Goal: Transaction & Acquisition: Obtain resource

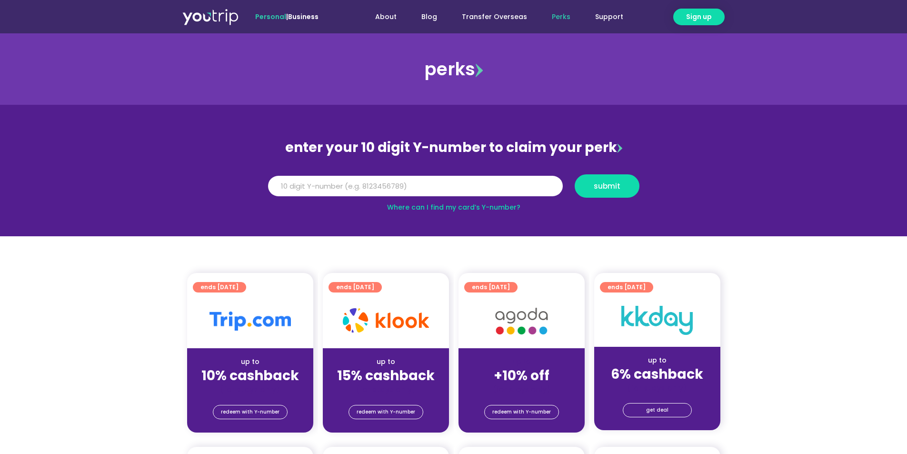
click at [251, 338] on div at bounding box center [250, 321] width 126 height 54
click at [257, 412] on span "redeem with Y-number" at bounding box center [250, 411] width 59 height 13
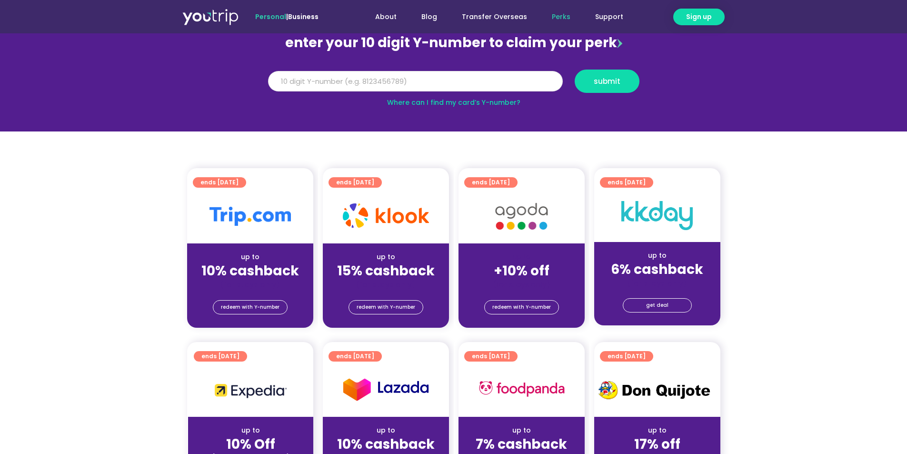
click at [359, 80] on input "Y Number" at bounding box center [415, 81] width 295 height 21
click at [327, 90] on input "Y Number" at bounding box center [415, 81] width 295 height 21
type input "8126253298"
click at [619, 79] on span "submit" at bounding box center [607, 81] width 27 height 7
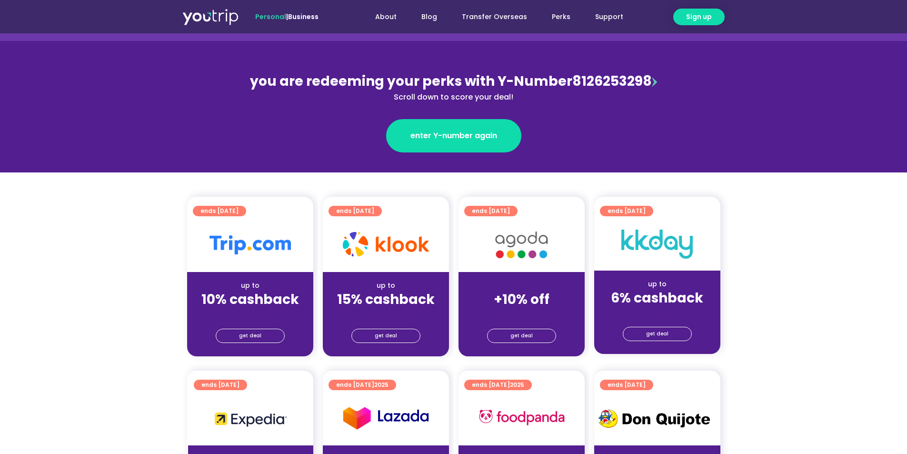
scroll to position [95, 0]
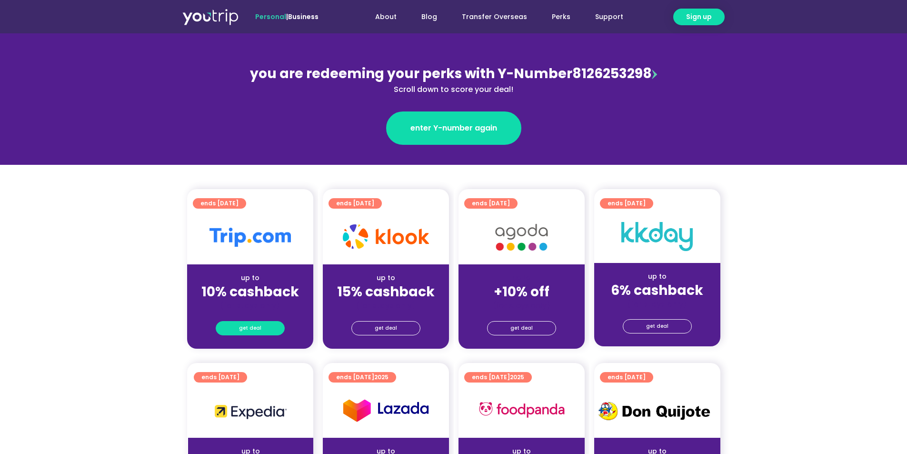
click at [249, 325] on span "get deal" at bounding box center [250, 327] width 22 height 13
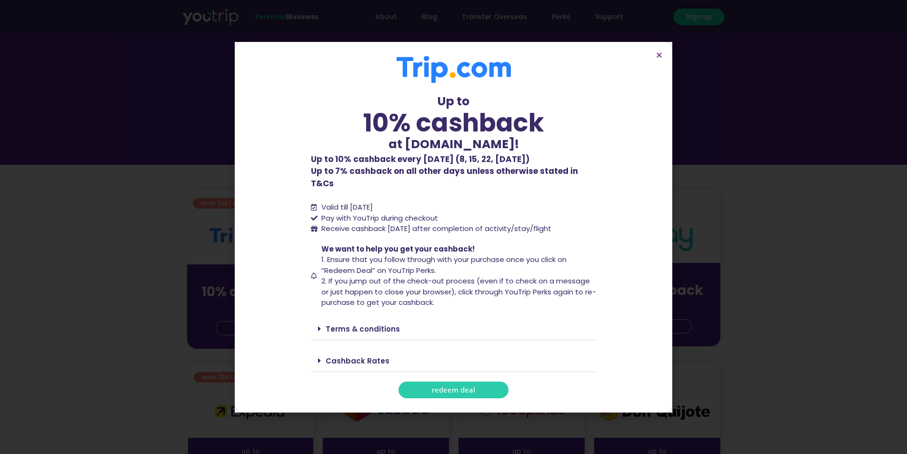
click at [450, 387] on span "redeem deal" at bounding box center [453, 389] width 43 height 7
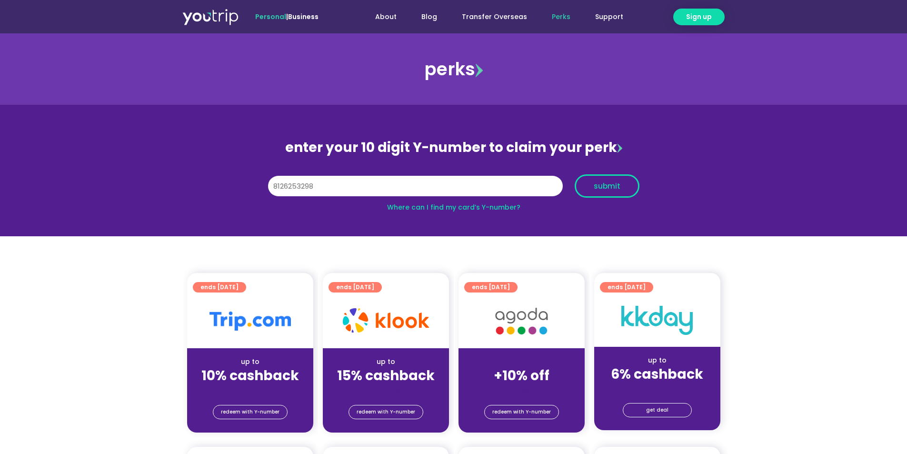
type input "8126253298"
click at [604, 177] on button "submit" at bounding box center [607, 185] width 65 height 23
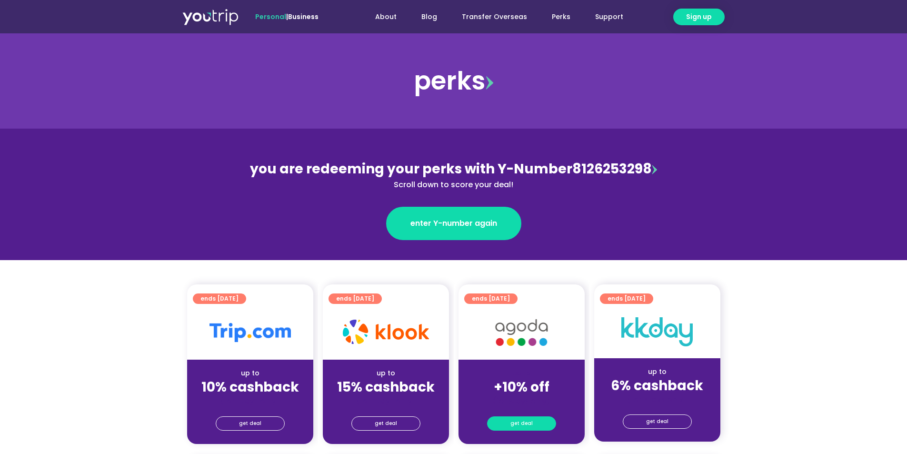
click at [536, 423] on link "get deal" at bounding box center [521, 423] width 69 height 14
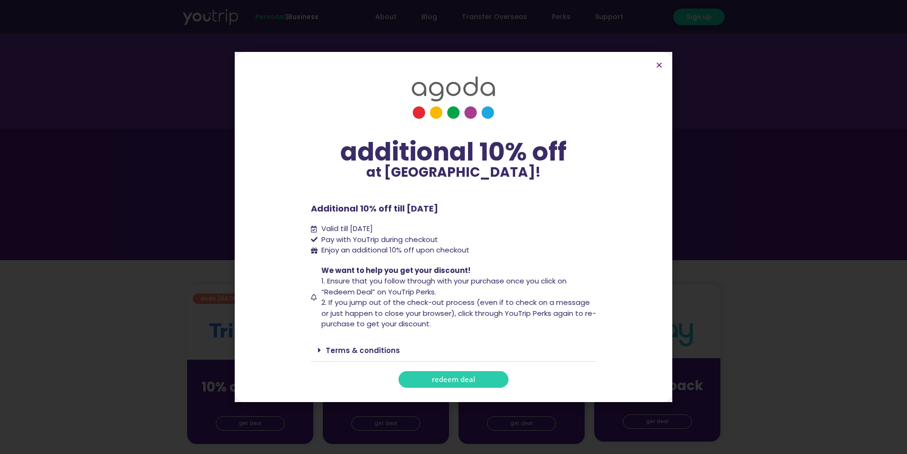
click at [476, 372] on link "redeem deal" at bounding box center [453, 379] width 110 height 17
